Goal: Task Accomplishment & Management: Complete application form

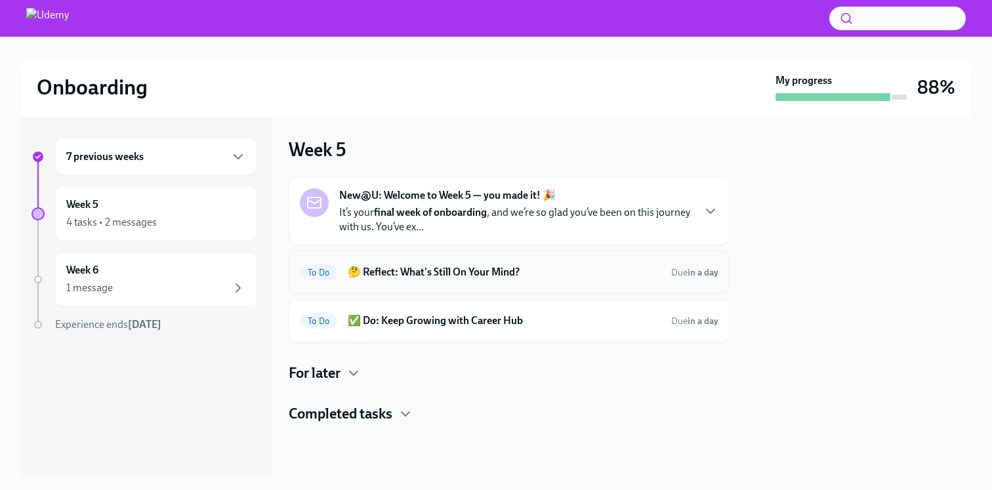
click at [690, 284] on div "To Do 🤔 Reflect: What's Still On Your Mind? Due in a day" at bounding box center [509, 272] width 441 height 43
click at [500, 277] on h6 "🤔 Reflect: What's Still On Your Mind?" at bounding box center [504, 272] width 313 height 14
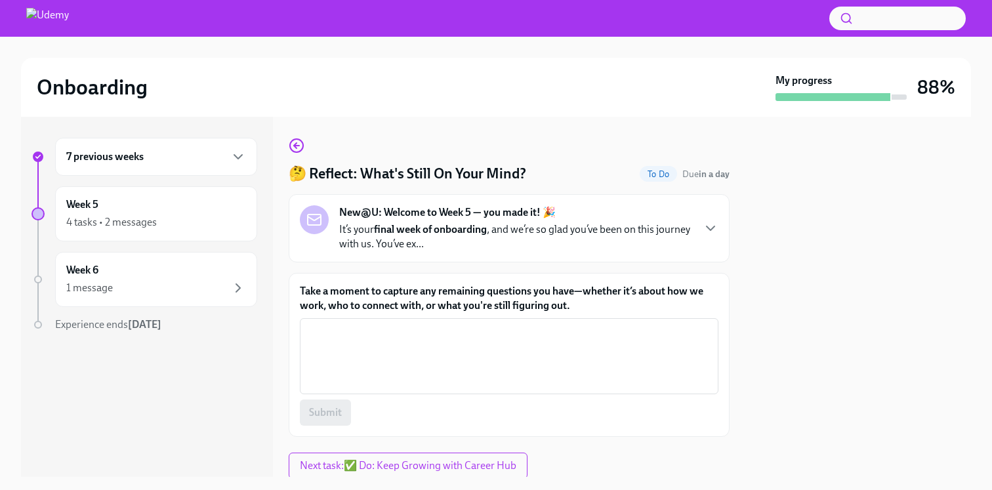
click at [619, 213] on div "New@U: Welcome to Week 5 — you made it! 🎉 It’s your final week of onboarding , …" at bounding box center [515, 228] width 353 height 46
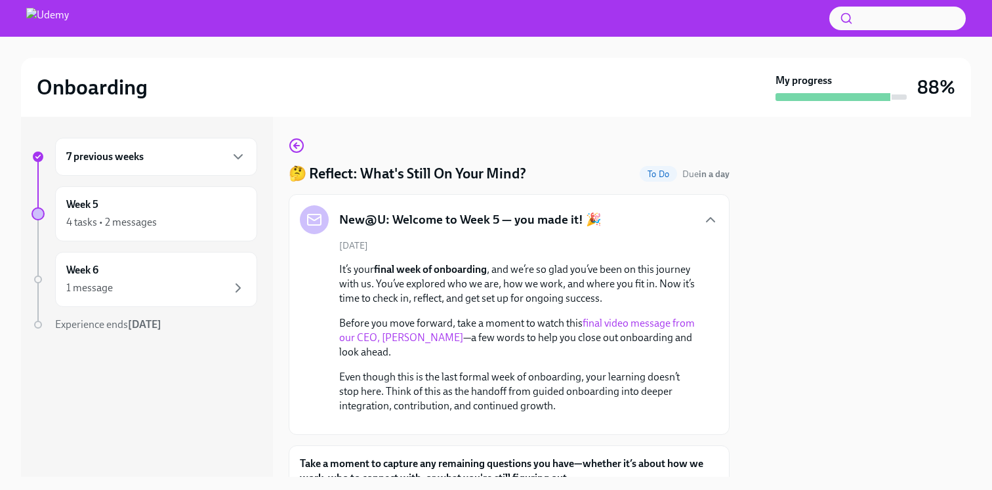
click at [622, 211] on div "New@U: Welcome to Week 5 — you made it! 🎉" at bounding box center [509, 219] width 419 height 29
click at [688, 229] on div "New@U: Welcome to Week 5 — you made it! 🎉" at bounding box center [509, 219] width 419 height 29
click at [703, 222] on icon "button" at bounding box center [711, 220] width 16 height 16
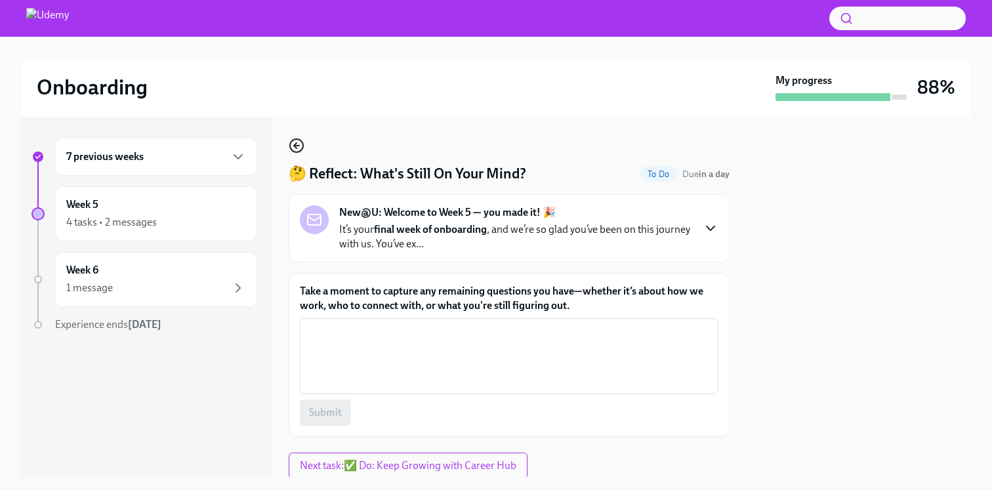
click at [290, 142] on icon "button" at bounding box center [297, 146] width 16 height 16
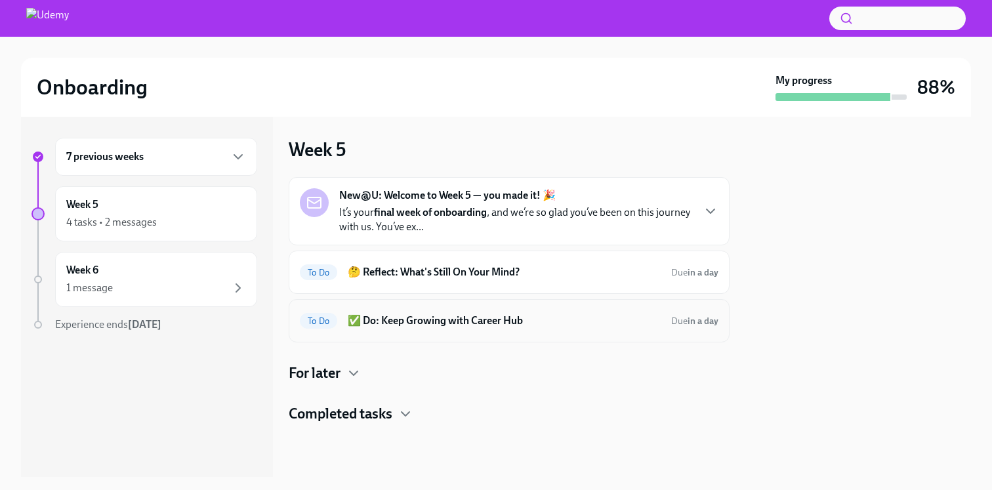
click at [528, 318] on h6 "✅ Do: Keep Growing with Career Hub" at bounding box center [504, 321] width 313 height 14
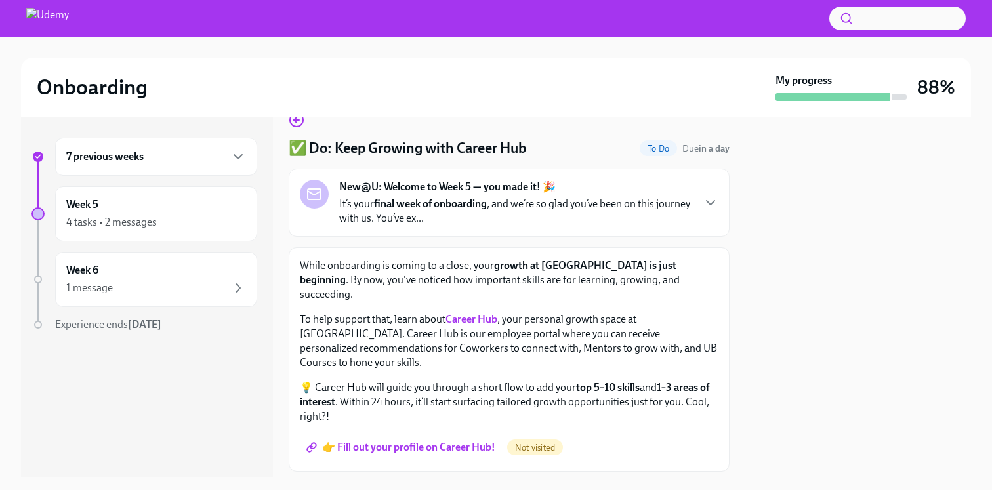
scroll to position [27, 0]
click at [466, 312] on strong "Career Hub" at bounding box center [471, 318] width 52 height 12
click at [821, 340] on div at bounding box center [858, 297] width 226 height 360
click at [419, 440] on span "👉 Fill out your profile on Career Hub!" at bounding box center [402, 446] width 186 height 13
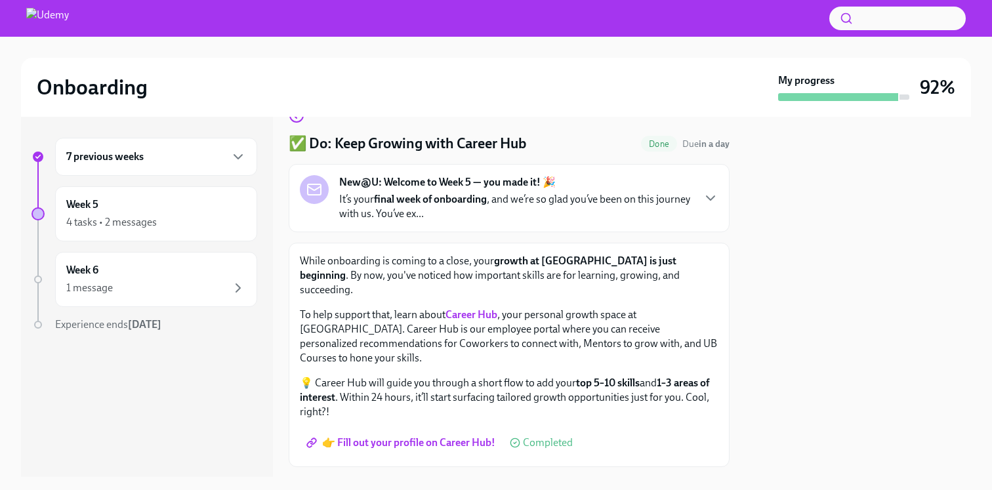
scroll to position [33, 0]
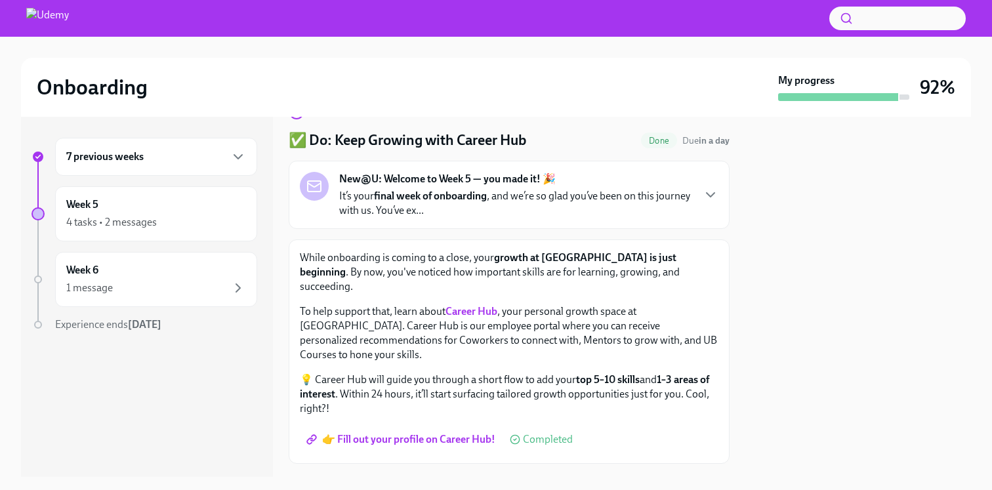
click at [666, 189] on p "It’s your final week of onboarding , and we’re so glad you’ve been on this jour…" at bounding box center [515, 203] width 353 height 29
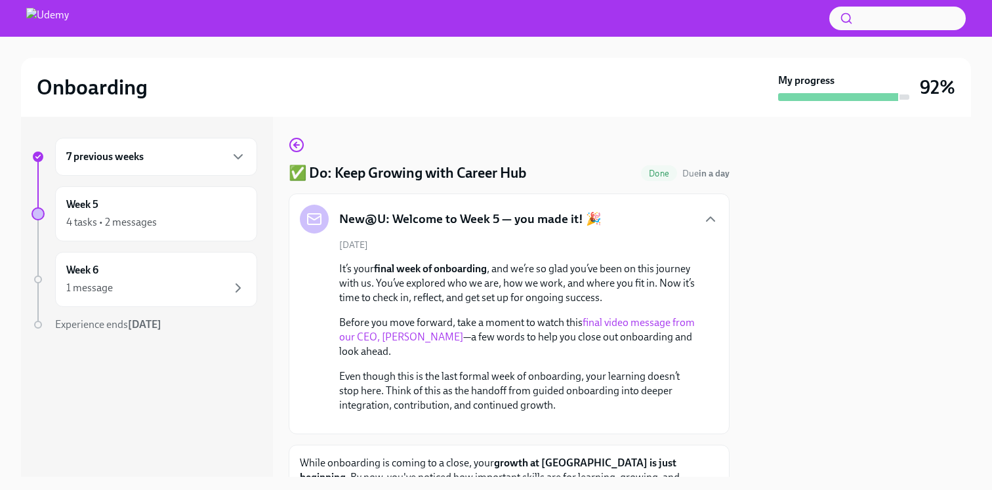
scroll to position [0, 0]
click at [703, 214] on icon "button" at bounding box center [711, 220] width 16 height 16
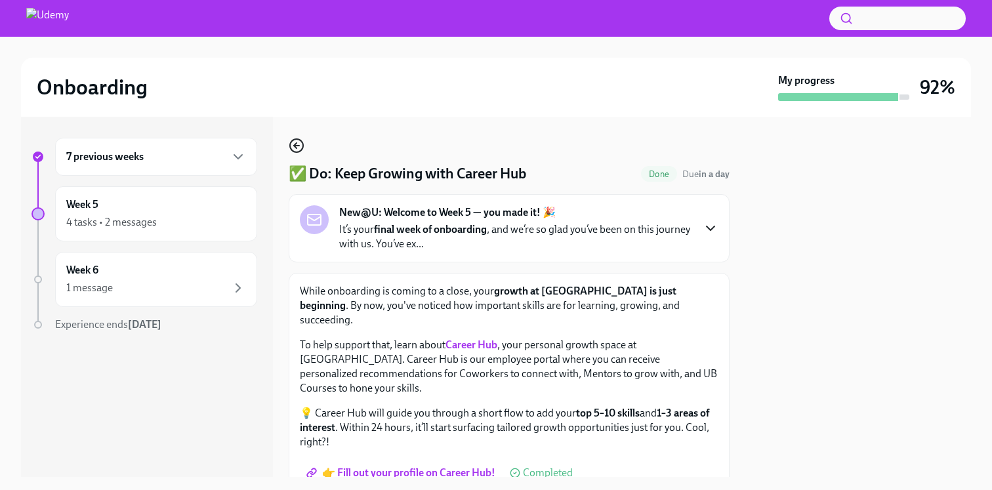
click at [296, 141] on icon "button" at bounding box center [297, 146] width 16 height 16
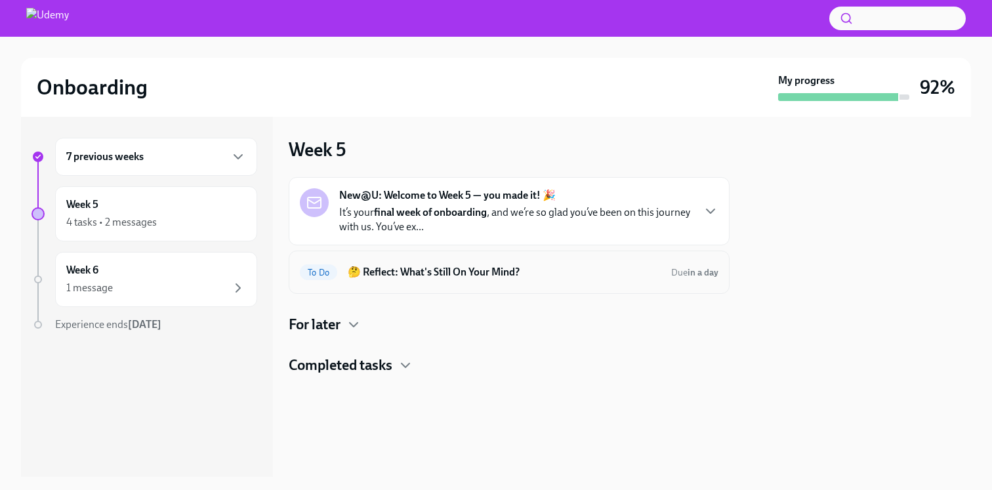
click at [545, 269] on h6 "🤔 Reflect: What's Still On Your Mind?" at bounding box center [504, 272] width 313 height 14
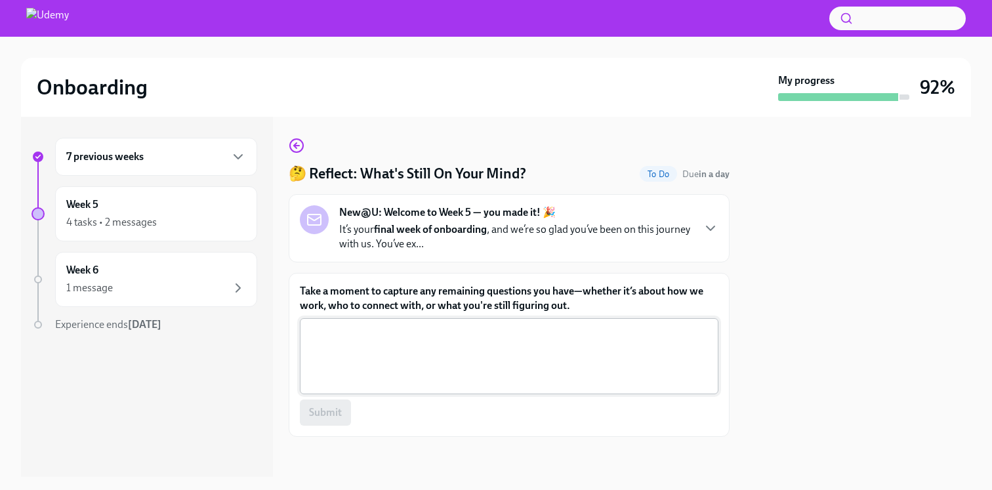
click at [610, 356] on textarea "Take a moment to capture any remaining questions you have—whether it’s about ho…" at bounding box center [509, 356] width 403 height 63
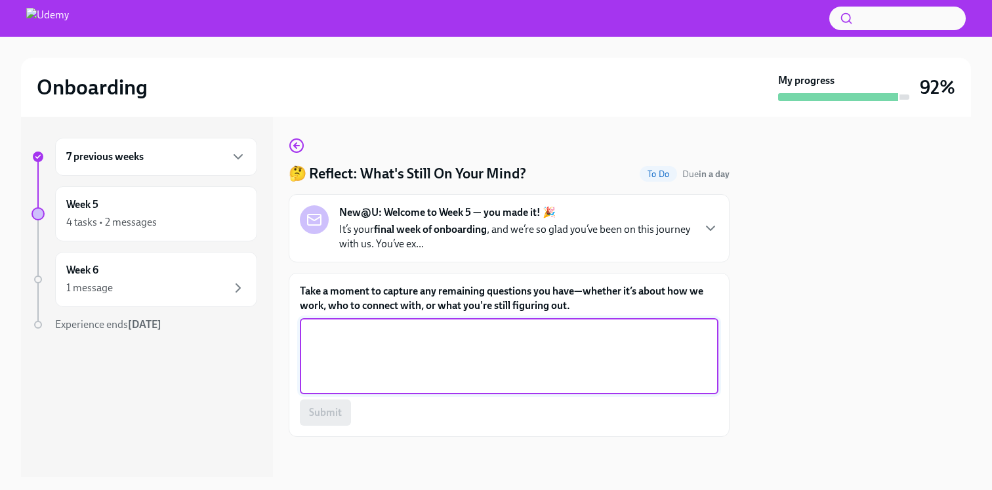
click at [470, 338] on textarea "Take a moment to capture any remaining questions you have—whether it’s about ho…" at bounding box center [509, 356] width 403 height 63
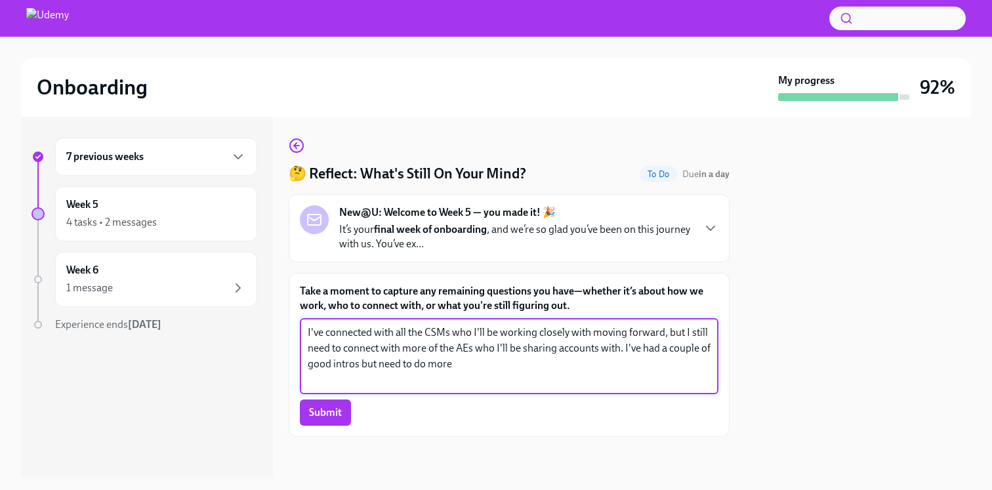
click at [532, 365] on textarea "I've connected with all the CSMs who I'll be working closely with moving forwar…" at bounding box center [509, 356] width 403 height 63
click at [404, 369] on textarea "I've connected with all the CSMs who I'll be working closely with moving forwar…" at bounding box center [509, 356] width 403 height 63
drag, startPoint x: 550, startPoint y: 364, endPoint x: 499, endPoint y: 370, distance: 51.5
click at [499, 370] on textarea "I've connected with all the CSMs who I'll be working closely with moving forwar…" at bounding box center [509, 356] width 403 height 63
click at [533, 370] on textarea "I've connected with all the CSMs who I'll be working closely with moving forwar…" at bounding box center [509, 356] width 403 height 63
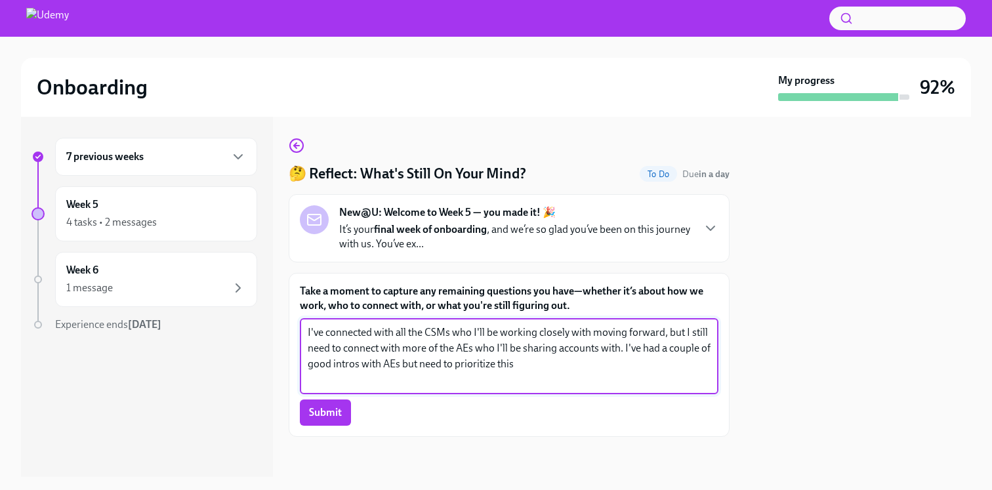
drag, startPoint x: 661, startPoint y: 333, endPoint x: 584, endPoint y: 332, distance: 77.4
click at [584, 332] on textarea "I've connected with all the CSMs who I'll be working closely with moving forwar…" at bounding box center [509, 356] width 403 height 63
click at [552, 354] on textarea "I've connected with all the CSMs who I'll be working closely with, but I still …" at bounding box center [509, 356] width 403 height 63
drag, startPoint x: 589, startPoint y: 350, endPoint x: 452, endPoint y: 350, distance: 137.1
click at [452, 350] on textarea "I've connected with all the CSMs who I'll be working closely with, but I still …" at bounding box center [509, 356] width 403 height 63
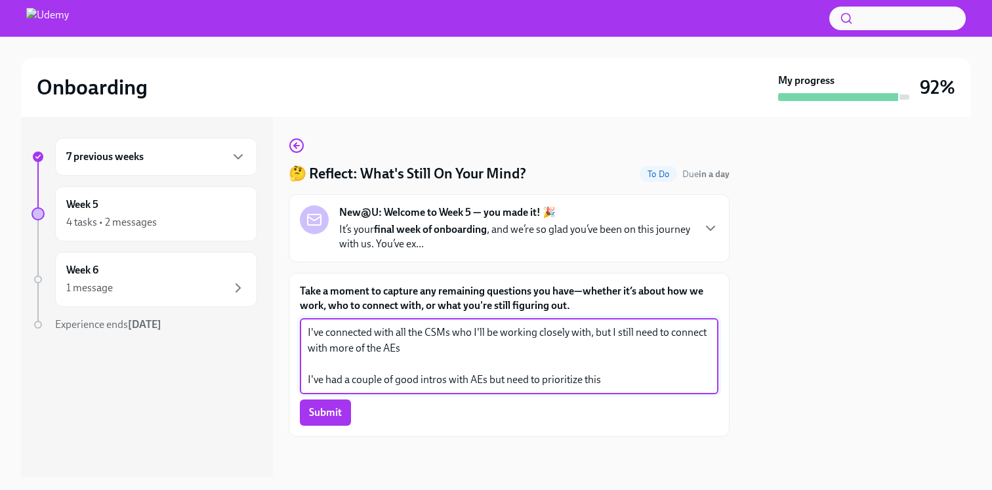
click at [477, 362] on textarea "I've connected with all the CSMs who I'll be working closely with, but I still …" at bounding box center [509, 356] width 403 height 63
click at [476, 358] on textarea "I've connected with all the CSMs who I'll be working closely with, but I still …" at bounding box center [509, 356] width 403 height 63
type textarea "I've connected with all the CSMs who I'll be working closely with, but I still …"
click at [603, 333] on textarea "I've connected with all the CSMs who I'll be working closely with, but I still …" at bounding box center [509, 356] width 403 height 63
click at [594, 346] on textarea "I've connected with all the CSMs who I'll be working closely with, but I still …" at bounding box center [509, 356] width 403 height 63
